Goal: Task Accomplishment & Management: Manage account settings

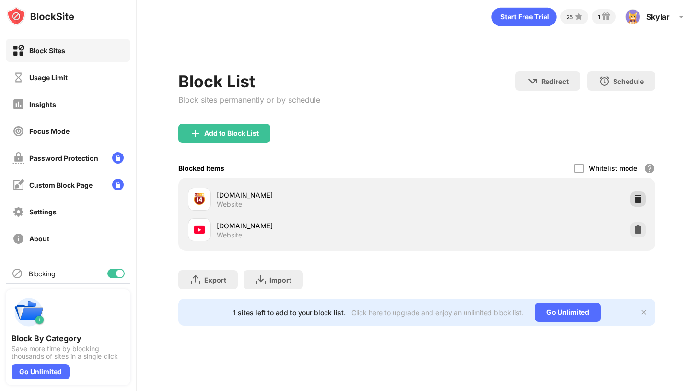
click at [515, 198] on div at bounding box center [637, 198] width 15 height 15
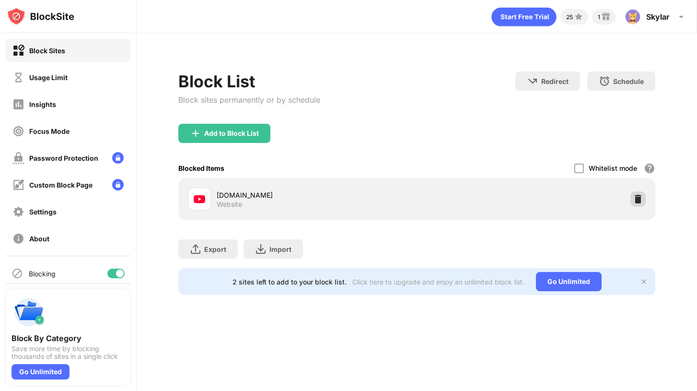
click at [515, 199] on img at bounding box center [638, 199] width 10 height 10
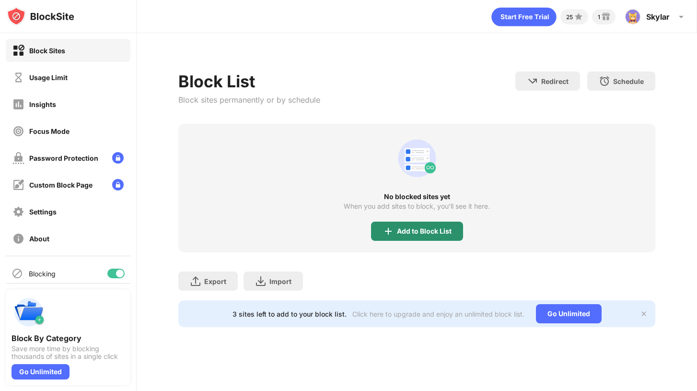
click at [426, 235] on div "Add to Block List" at bounding box center [417, 230] width 92 height 19
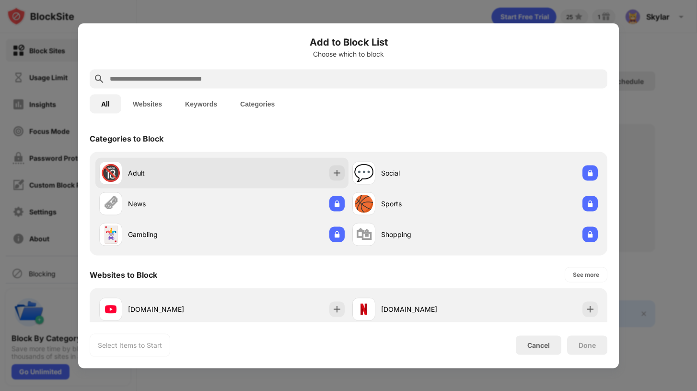
click at [159, 172] on div "Adult" at bounding box center [175, 173] width 94 height 10
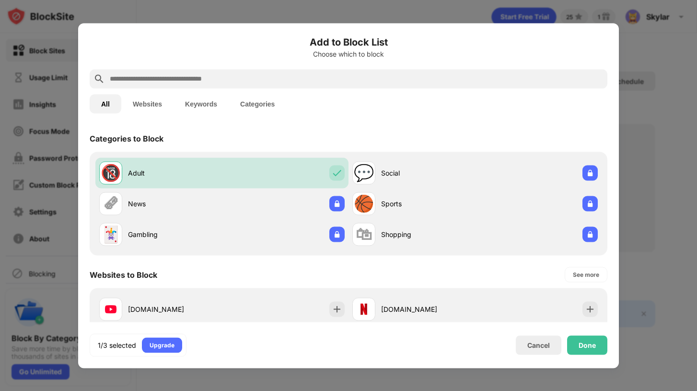
click at [292, 82] on input "text" at bounding box center [356, 79] width 495 height 12
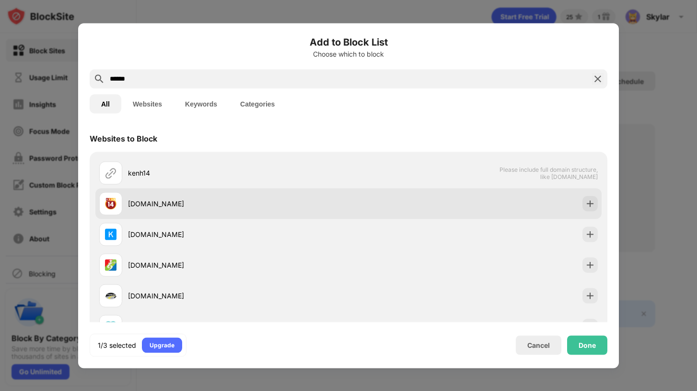
type input "******"
click at [133, 201] on div "[DOMAIN_NAME]" at bounding box center [238, 203] width 221 height 10
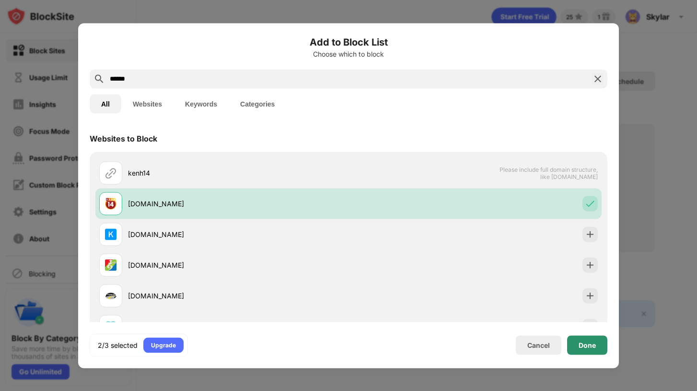
click at [515, 343] on div "Done" at bounding box center [587, 344] width 40 height 19
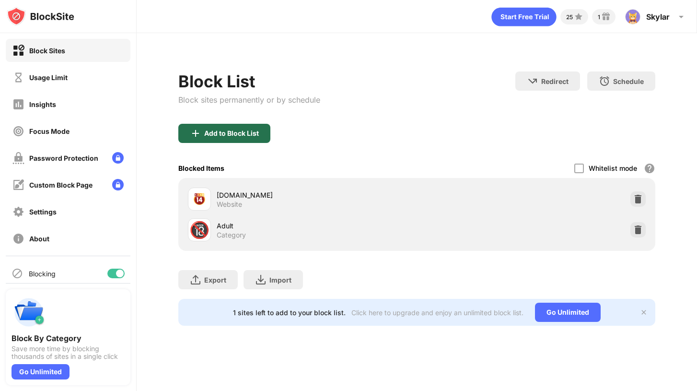
click at [232, 125] on div "Add to Block List" at bounding box center [224, 133] width 92 height 19
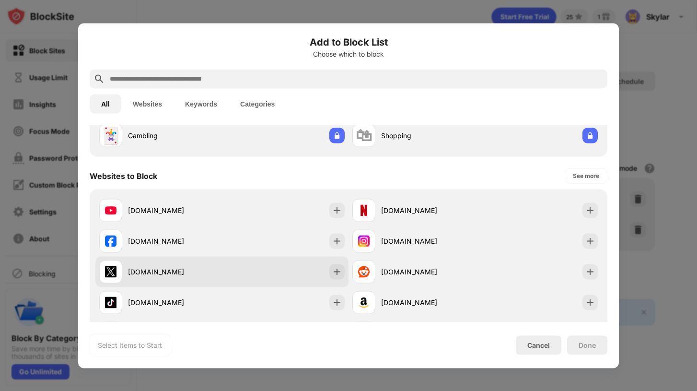
scroll to position [126, 0]
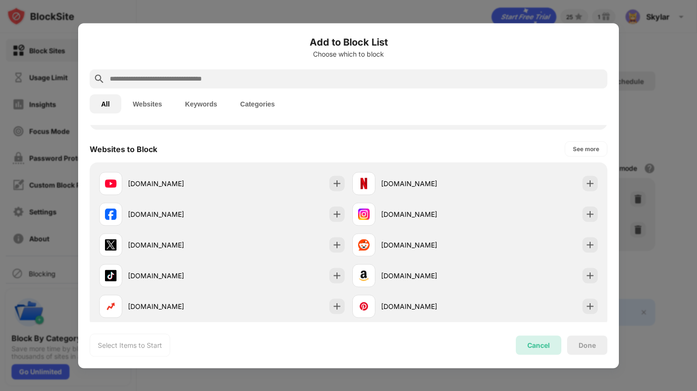
click at [515, 339] on div "Cancel" at bounding box center [539, 344] width 46 height 19
